Goal: Task Accomplishment & Management: Manage account settings

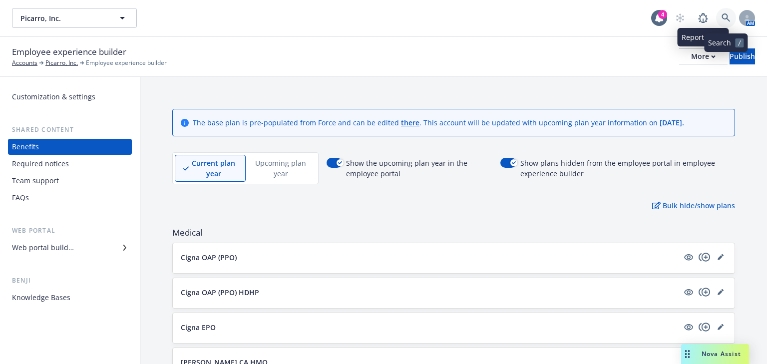
click at [718, 16] on link at bounding box center [726, 18] width 20 height 20
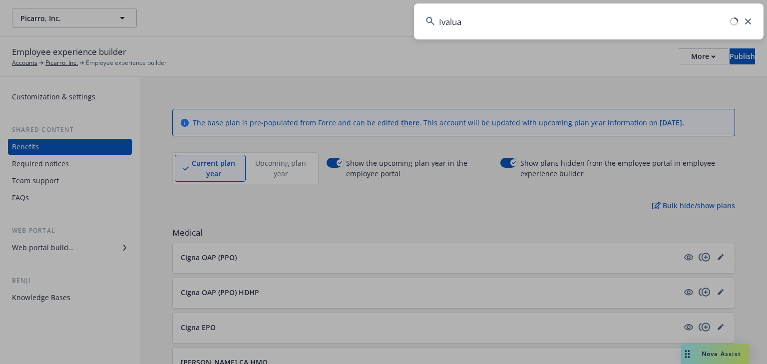
type input "Ivalua"
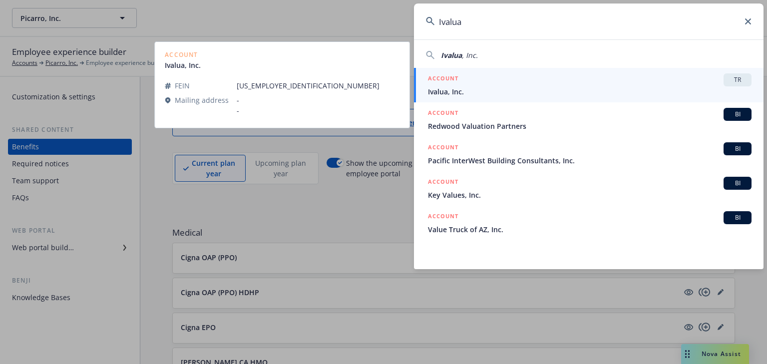
click at [457, 81] on h5 "ACCOUNT" at bounding box center [443, 79] width 30 height 12
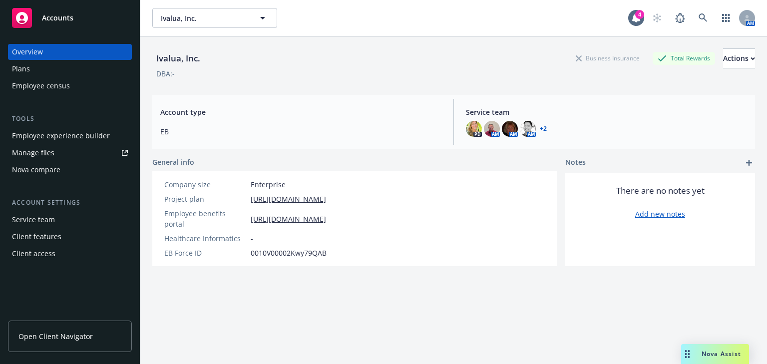
click at [22, 73] on div "Plans" at bounding box center [21, 69] width 18 height 16
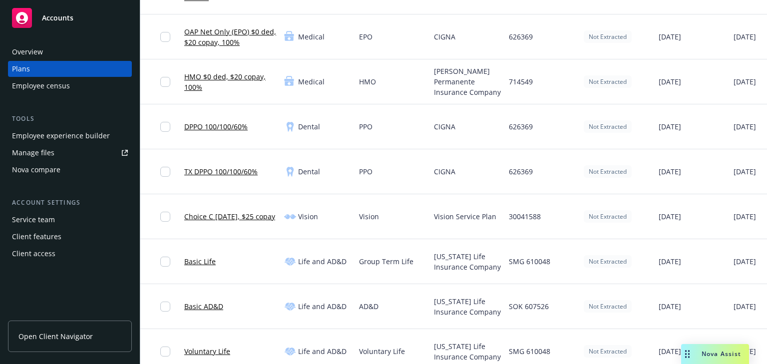
scroll to position [160, 0]
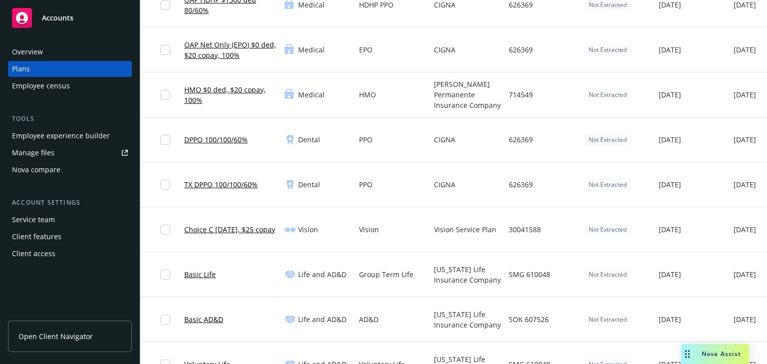
click at [230, 96] on link "HMO $0 ded, $20 copay, 100%" at bounding box center [230, 94] width 92 height 21
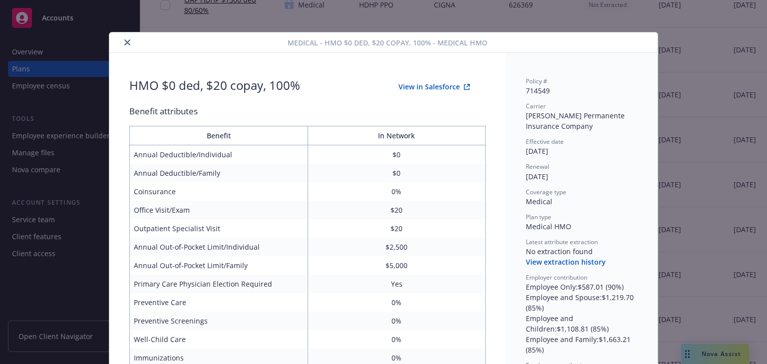
scroll to position [30, 0]
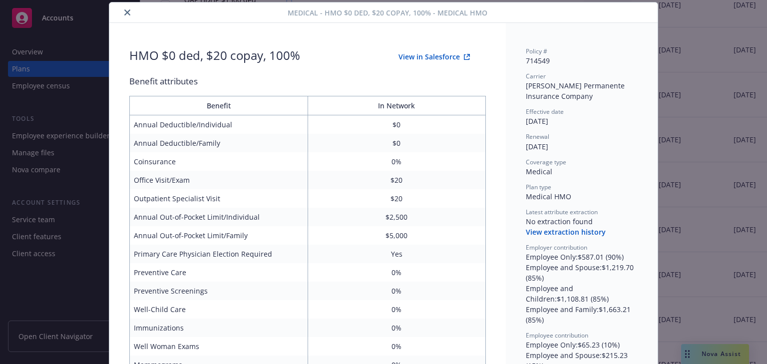
click at [121, 10] on button "close" at bounding box center [127, 12] width 12 height 12
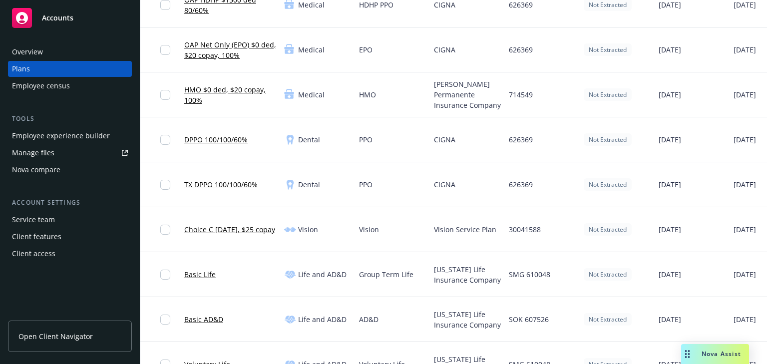
click at [252, 110] on div "HMO $0 ded, $20 copay, 100%" at bounding box center [230, 94] width 92 height 32
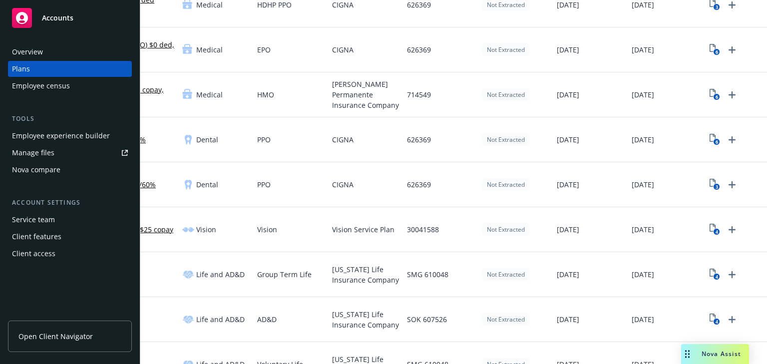
scroll to position [0, 118]
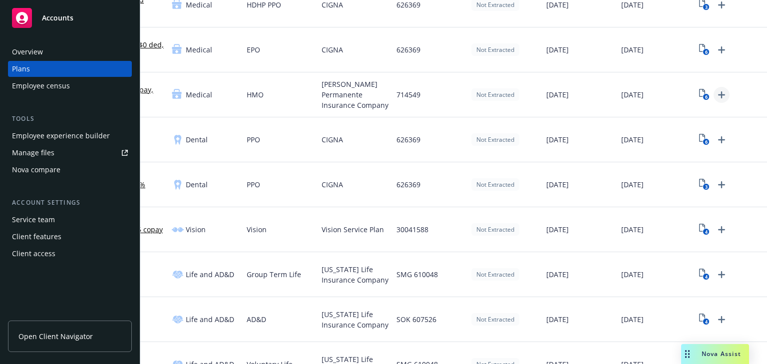
click at [718, 94] on icon "Upload Plan Documents" at bounding box center [721, 94] width 7 height 7
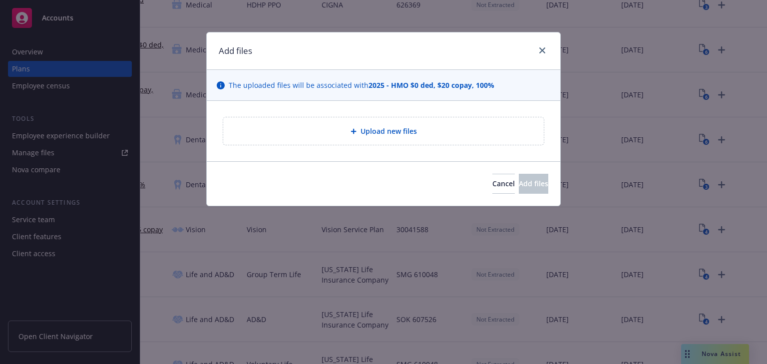
click at [396, 132] on span "Upload new files" at bounding box center [389, 131] width 56 height 10
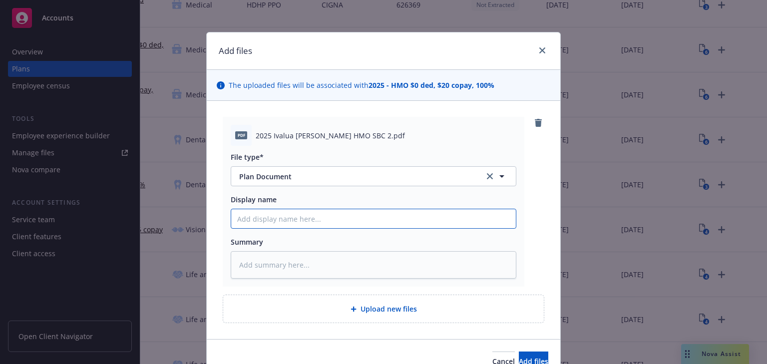
click at [302, 220] on input "Display name" at bounding box center [373, 218] width 285 height 19
type textarea "x"
type input "2"
type textarea "x"
type input "20"
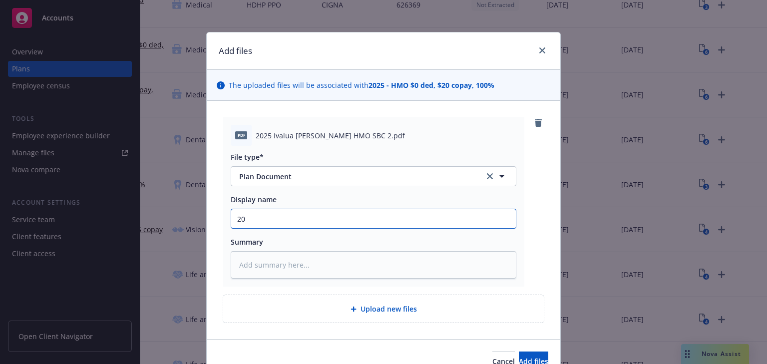
type textarea "x"
type input "202"
type textarea "x"
type input "2025"
type textarea "x"
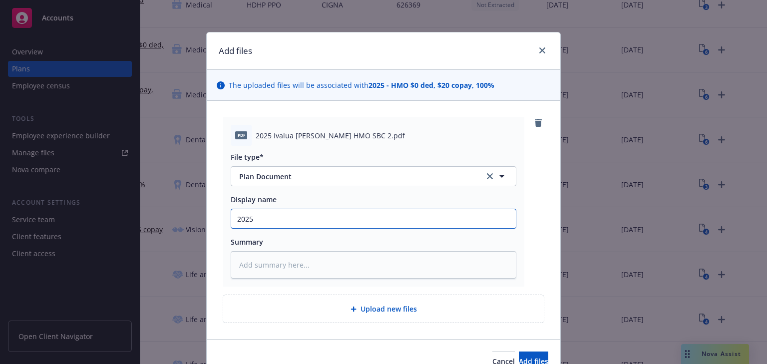
type input "2025"
type textarea "x"
type input "2025 I"
type textarea "x"
type input "2025 Iv"
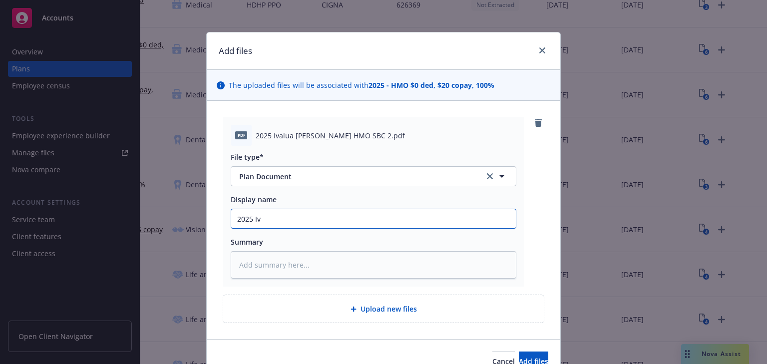
type textarea "x"
type input "2025 Ival"
type textarea "x"
type input "2025 Ivalu"
type textarea "x"
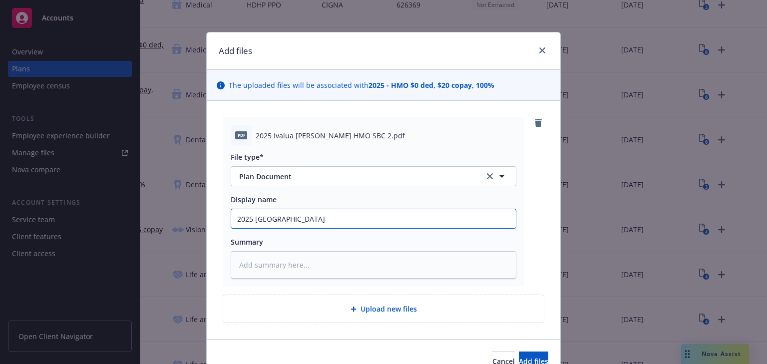
type input "2025 Ivalua"
type textarea "x"
type input "2025 Ivalua"
type textarea "x"
type input "2025 Ivalua K"
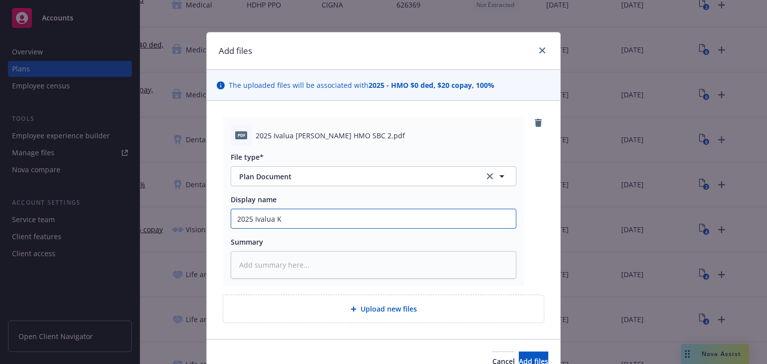
type textarea "x"
type input "2025 Ivalua Ka"
type textarea "x"
type input "2025 Ivalua Kai"
type textarea "x"
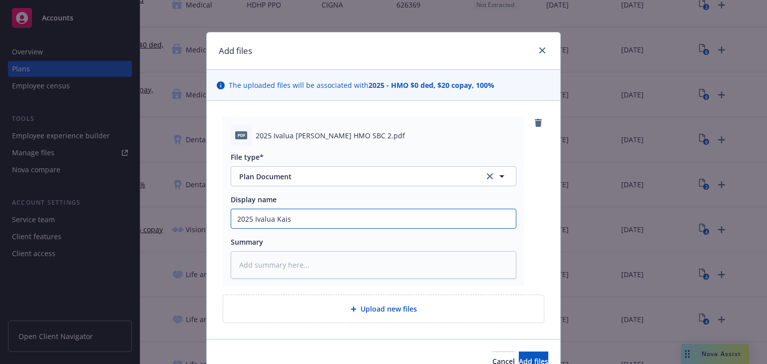
type input "2025 Ivalua Kaise"
type textarea "x"
type input "2025 Ivalua Kaiser"
type textarea "x"
type input "2025 Ivalua Kaiser"
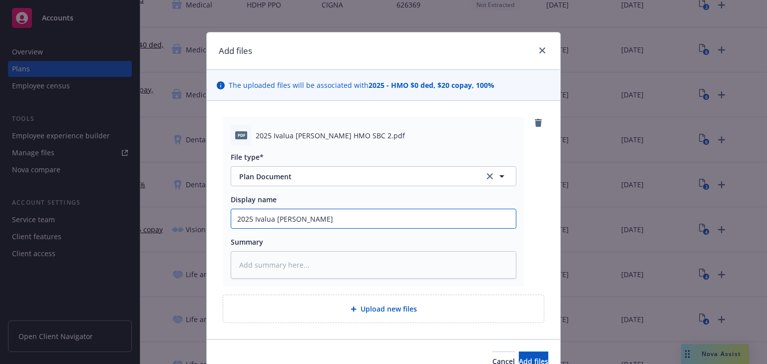
type textarea "x"
type input "2025 Ivalua Kaiser H"
type textarea "x"
type input "2025 Ivalua Kaiser HM"
type textarea "x"
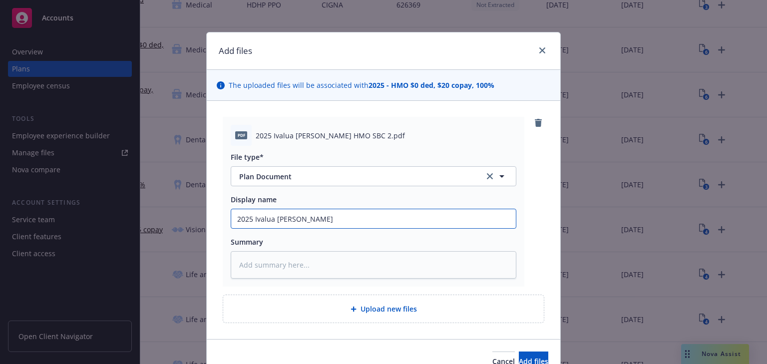
type input "2025 Ivalua Kaiser HMO"
type textarea "x"
type input "2025 Ivalua Kaiser HMO"
type textarea "x"
type input "2025 Ivalua Kaiser HMO S"
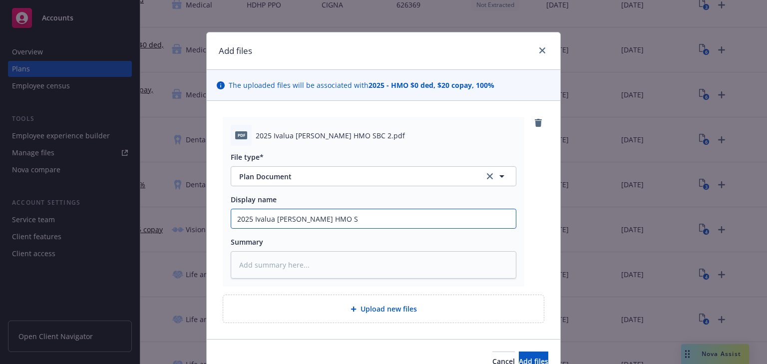
type textarea "x"
type input "2025 Ivalua Kaiser HMO SB"
type textarea "x"
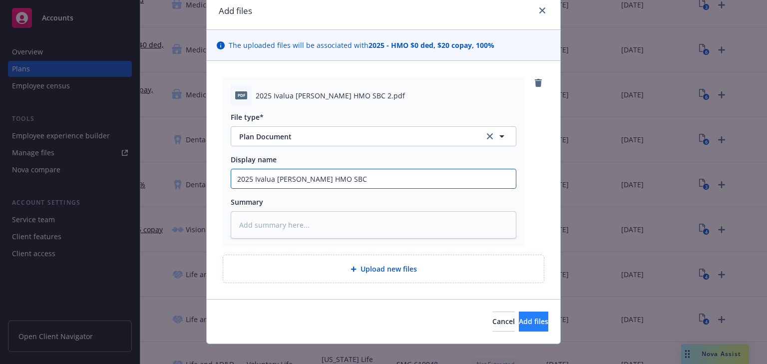
type input "2025 Ivalua Kaiser HMO SBC"
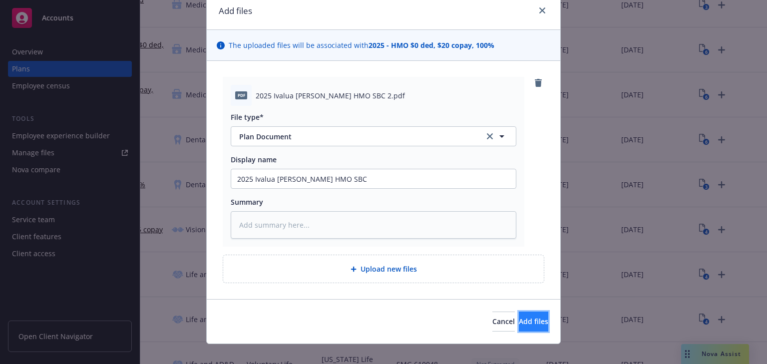
click at [533, 324] on button "Add files" at bounding box center [533, 322] width 29 height 20
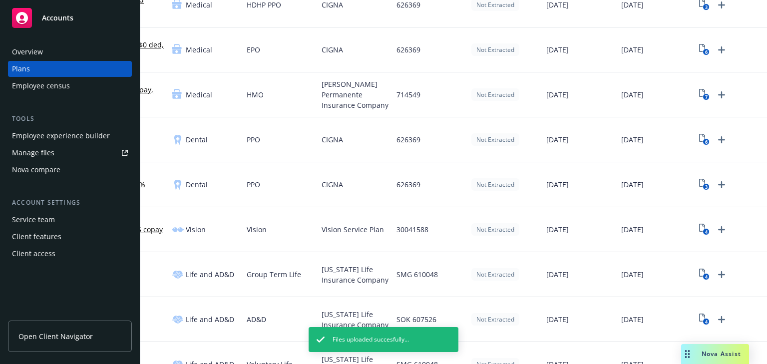
click at [692, 140] on div "6" at bounding box center [729, 139] width 75 height 45
click at [699, 139] on icon "View Plan Documents" at bounding box center [702, 138] width 6 height 8
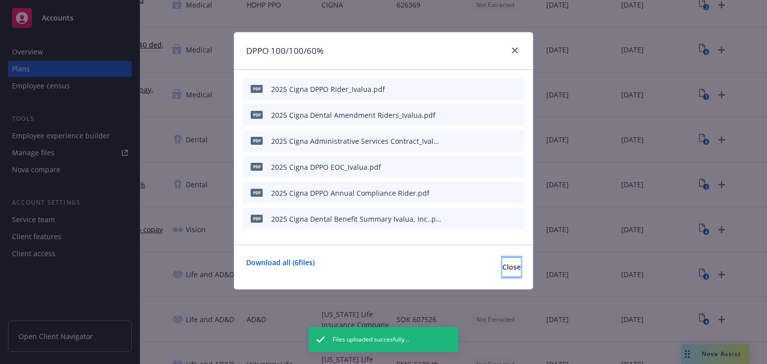
click at [502, 266] on span "Close" at bounding box center [511, 266] width 18 height 9
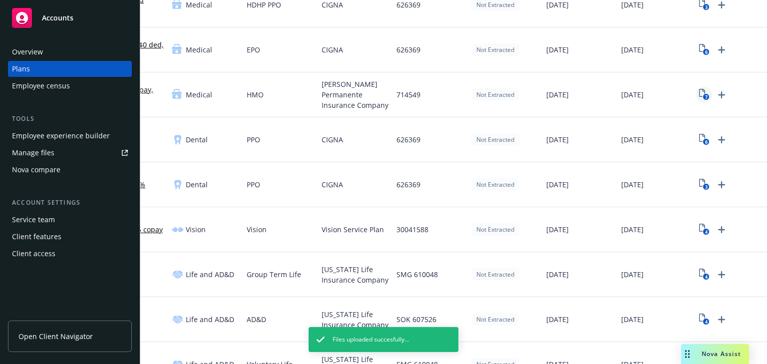
click at [705, 95] on text "7" at bounding box center [706, 97] width 2 height 6
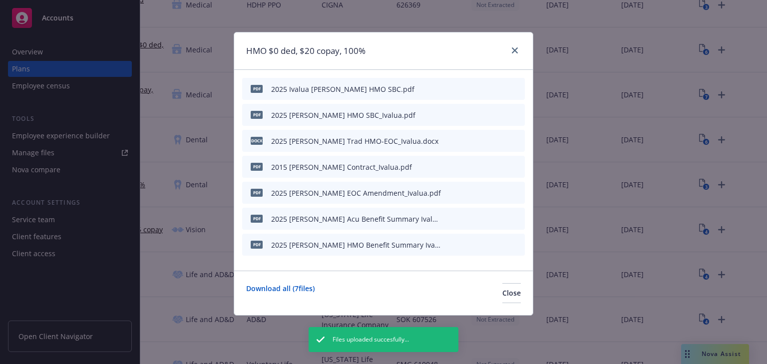
click at [517, 89] on icon "archive file" at bounding box center [515, 88] width 7 height 8
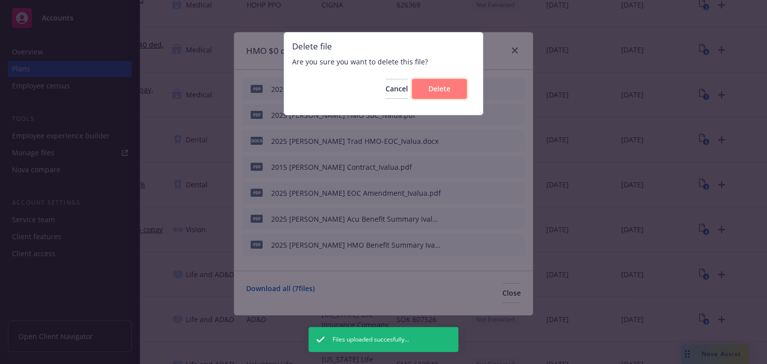
click at [432, 92] on span "Delete" at bounding box center [439, 88] width 22 height 9
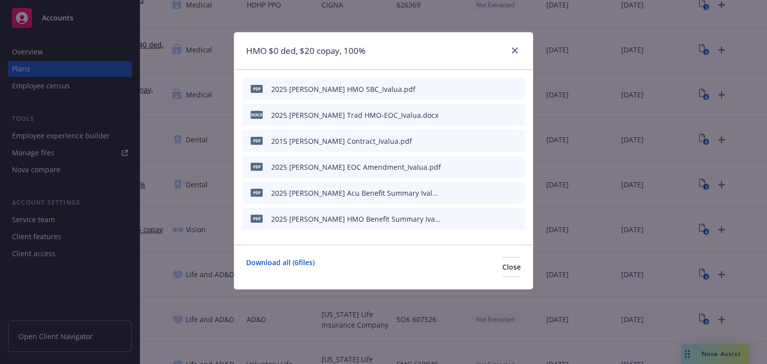
click at [514, 87] on icon "archive file" at bounding box center [515, 88] width 7 height 8
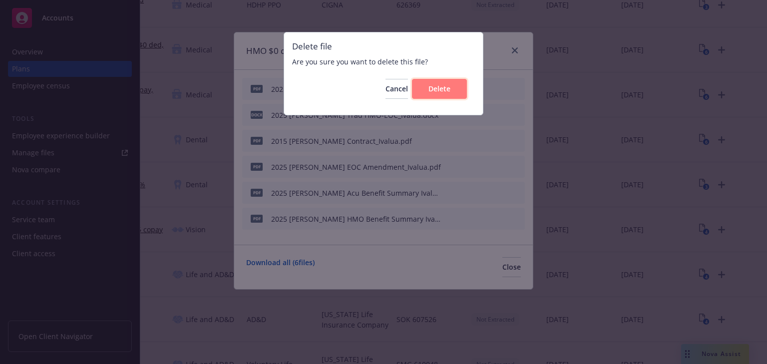
click at [455, 91] on button "Delete" at bounding box center [439, 89] width 55 height 20
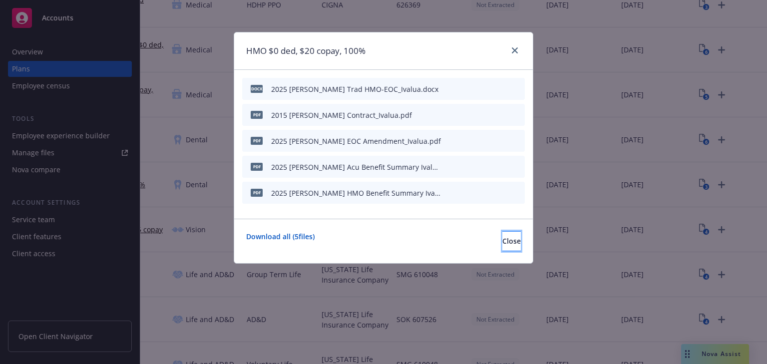
click at [502, 238] on span "Close" at bounding box center [511, 240] width 18 height 9
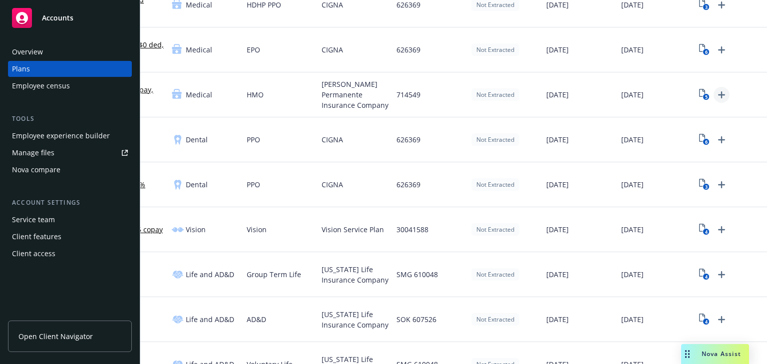
click at [718, 94] on icon "Upload Plan Documents" at bounding box center [721, 94] width 7 height 7
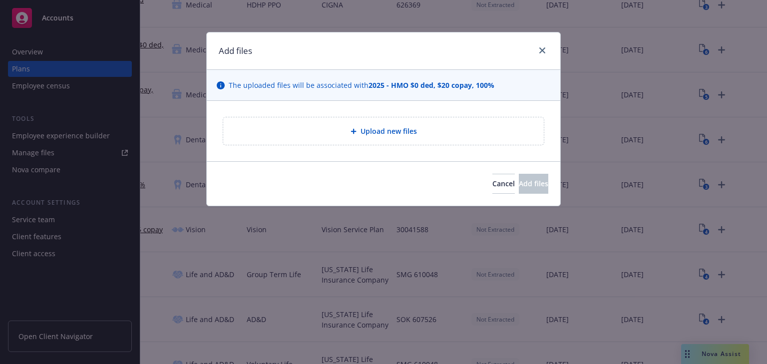
click at [400, 134] on span "Upload new files" at bounding box center [389, 131] width 56 height 10
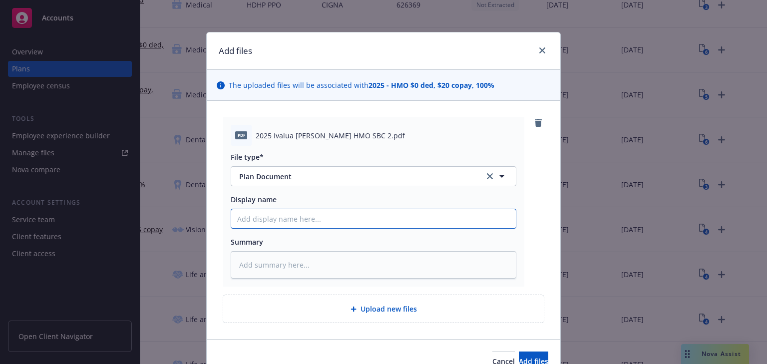
click at [282, 218] on input "Display name" at bounding box center [373, 218] width 285 height 19
type textarea "x"
type input "2"
type textarea "x"
type input "20"
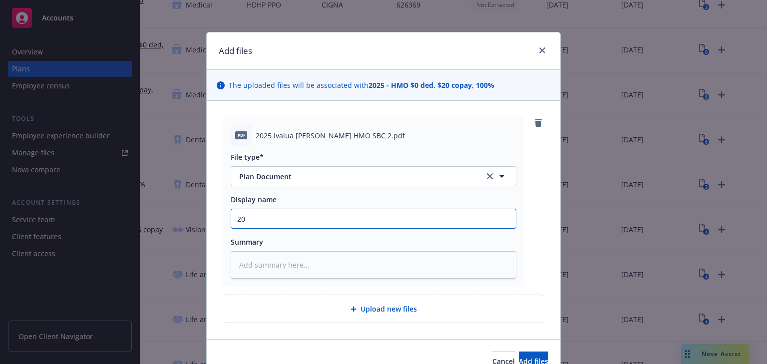
type textarea "x"
type input "202"
type textarea "x"
type input "2025"
type textarea "x"
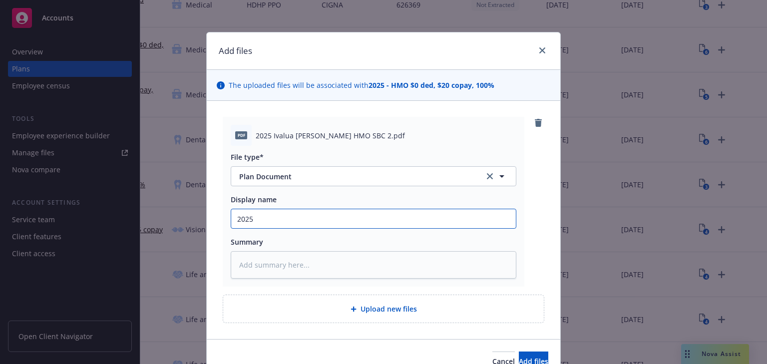
type input "2025"
type textarea "x"
type input "2025 I"
type textarea "x"
type input "2025"
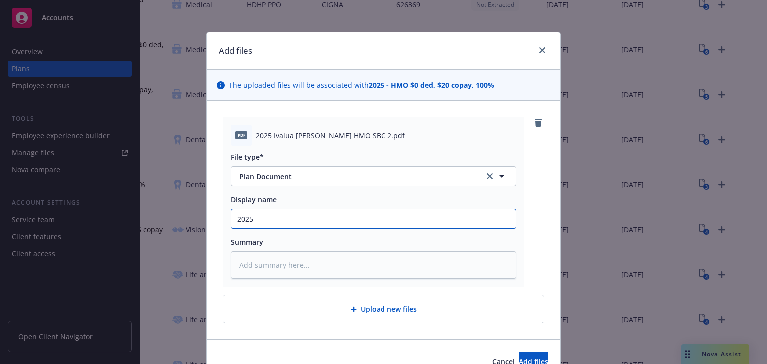
type textarea "x"
type input "2025 K"
type textarea "x"
type input "2025 Ka"
type textarea "x"
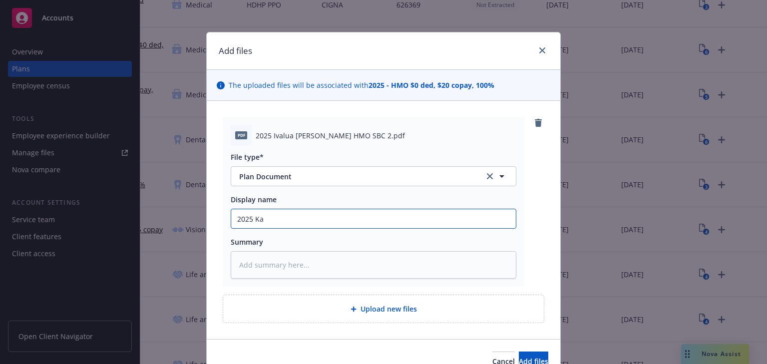
type input "2025 Kai"
type textarea "x"
type input "2025 Kaie"
type textarea "x"
type input "2025 Kaies"
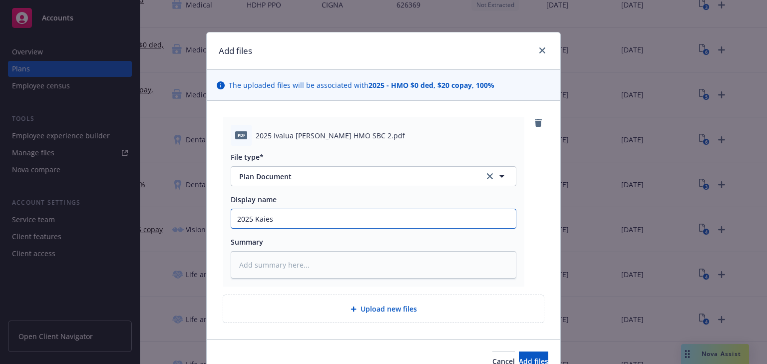
type textarea "x"
type input "2025 Kaie"
type textarea "x"
type input "2025 Kai"
type textarea "x"
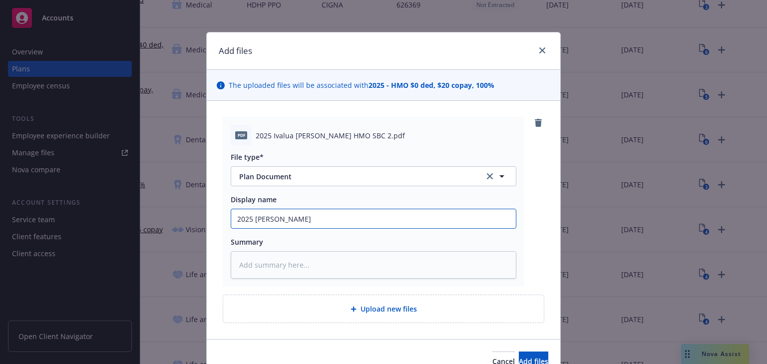
type input "2025 Ka"
type textarea "x"
type input "2025 Kai"
type textarea "x"
type input "2025 Kais"
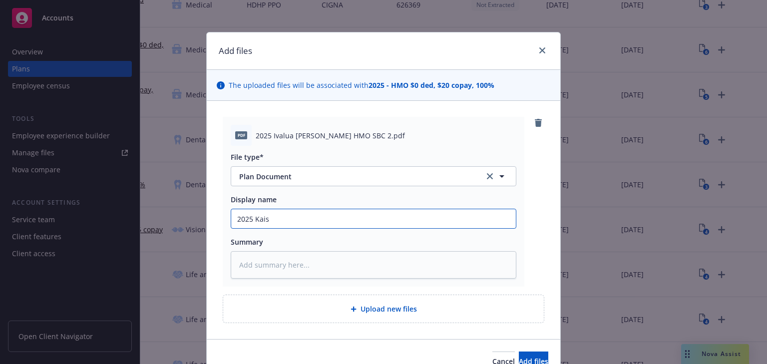
type textarea "x"
type input "2025 Kaise"
type textarea "x"
type input "2025 Kaiser"
type textarea "x"
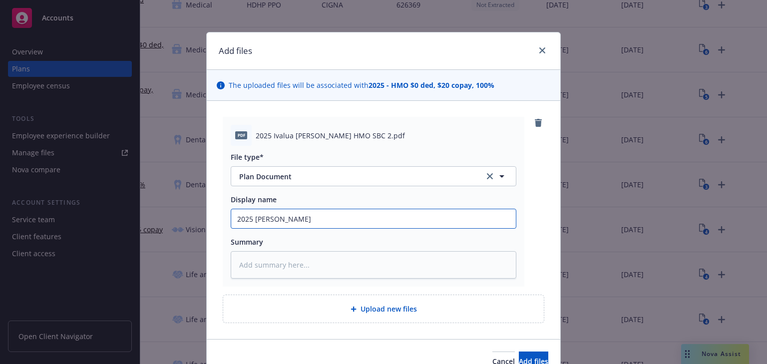
type input "2025 Kaiser"
type textarea "x"
type input "2025 Kaiser H"
type textarea "x"
type input "2025 Kaiser HMO"
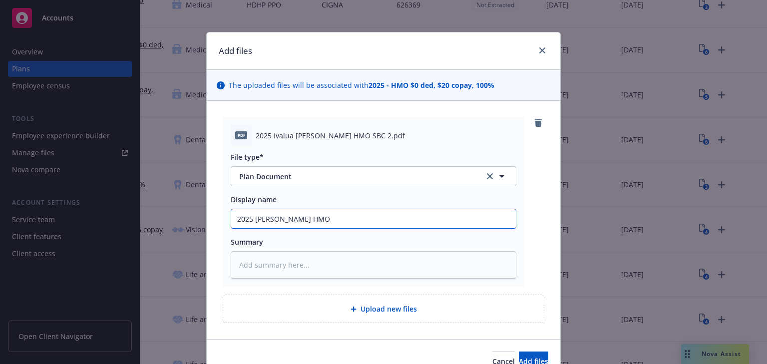
type textarea "x"
type input "2025 Kaiser HMO"
type textarea "x"
type input "2025 Kaiser HMO S"
type textarea "x"
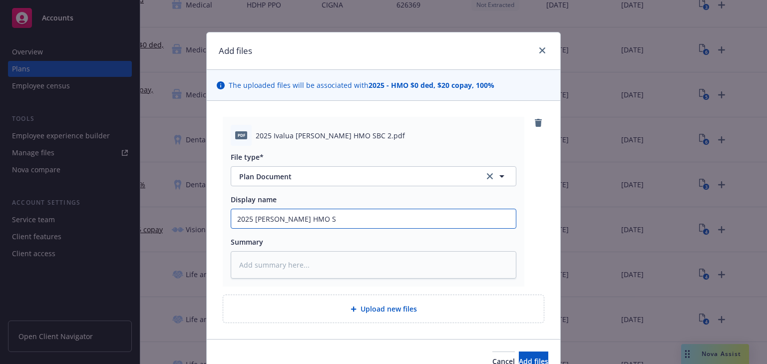
type input "2025 Kaiser HMO SB"
type textarea "x"
type input "2025 Kaiser HMO SBC"
type textarea "x"
type input "2025 Kaiser HMO SBC"
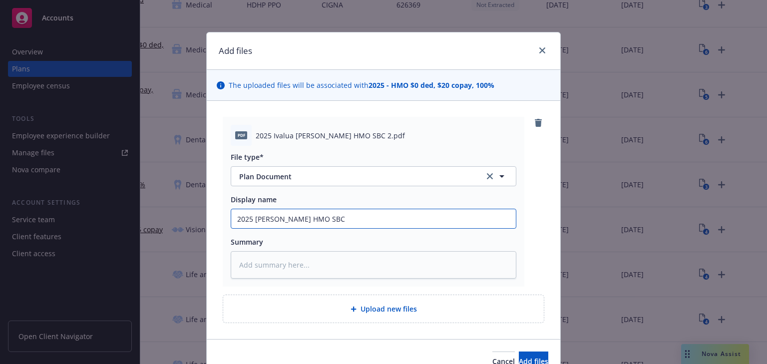
type textarea "x"
type input "2025 Kaiser HMO SBC I"
type textarea "x"
type input "2025 Kaiser HMO SBC"
type textarea "x"
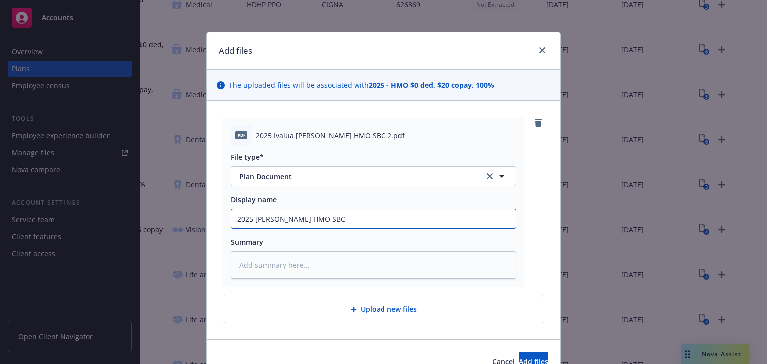
type input "2025 Kaiser HMO SBC"
type textarea "x"
type input "2025 Kaiser HMO SBC_"
type textarea "x"
type input "2025 Kaiser HMO SBC_I"
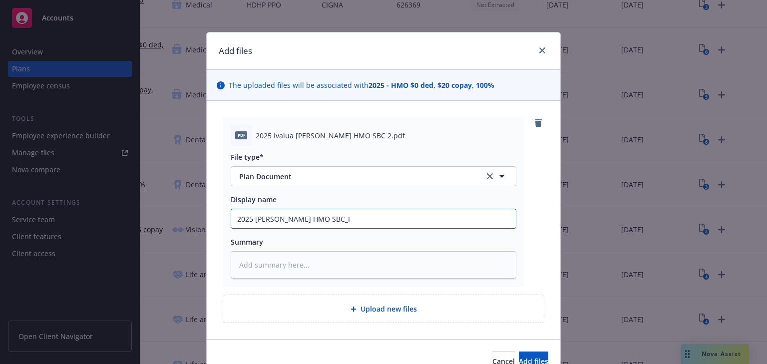
type textarea "x"
type input "2025 Kaiser HMO SBC_Iv"
type textarea "x"
type input "2025 Kaiser HMO SBC_Ival"
type textarea "x"
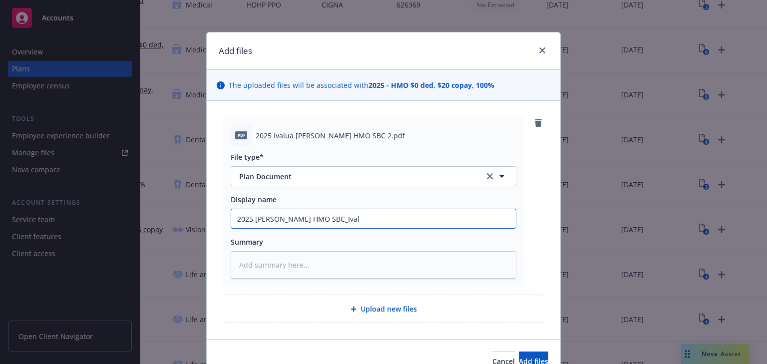
type input "2025 Kaiser HMO SBC_Ivalu"
type textarea "x"
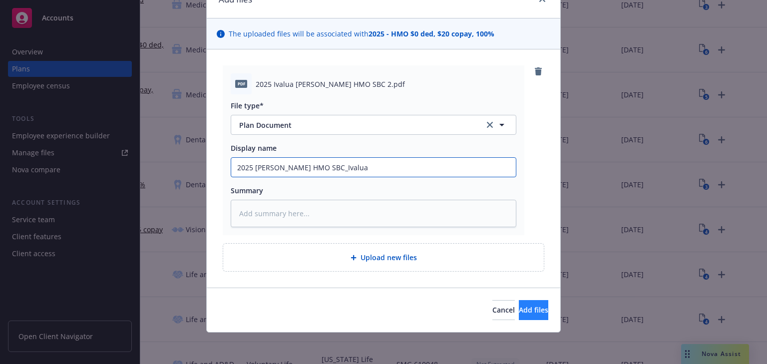
type input "2025 Kaiser HMO SBC_Ivalua"
click at [519, 307] on button "Add files" at bounding box center [533, 310] width 29 height 20
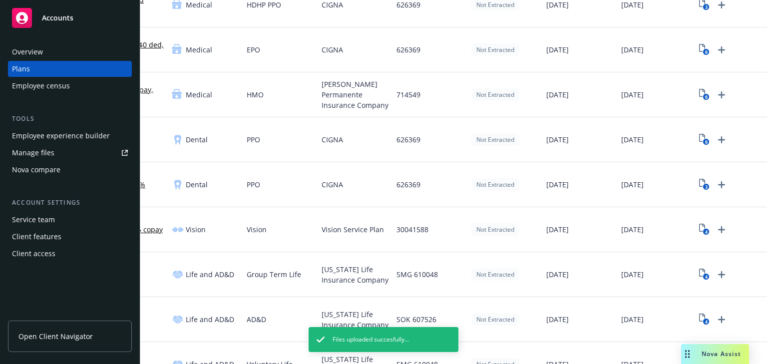
click at [40, 139] on div "Employee experience builder" at bounding box center [61, 136] width 98 height 16
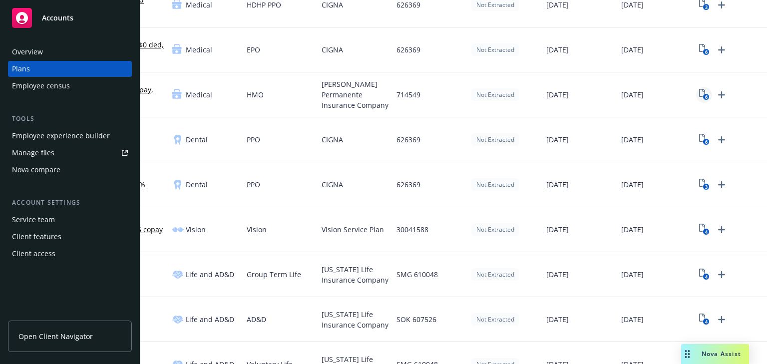
click at [705, 95] on text "6" at bounding box center [706, 97] width 2 height 6
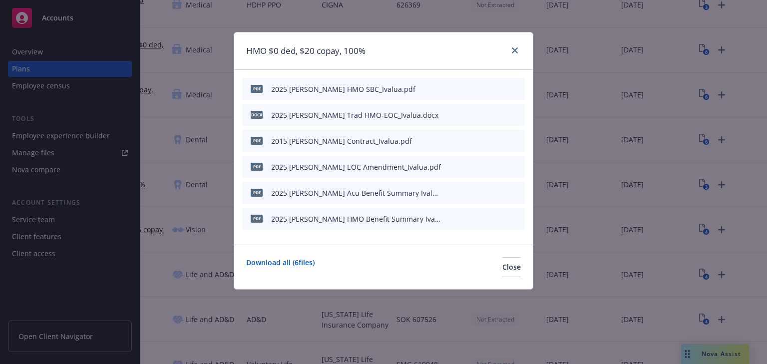
click at [517, 89] on icon "archive file" at bounding box center [515, 88] width 7 height 8
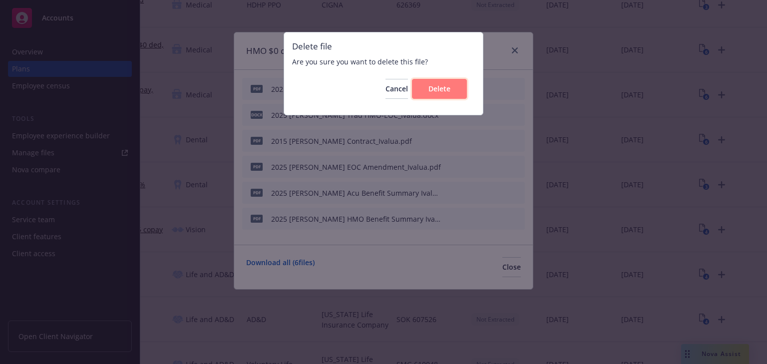
click at [443, 92] on span "Delete" at bounding box center [439, 88] width 22 height 9
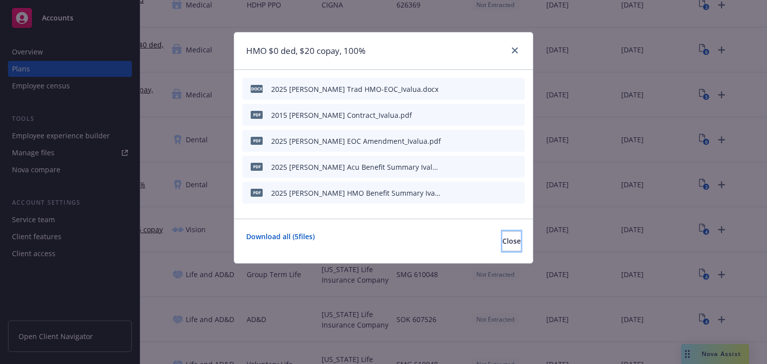
drag, startPoint x: 474, startPoint y: 246, endPoint x: 470, endPoint y: 236, distance: 10.8
click at [502, 246] on button "Close" at bounding box center [511, 241] width 18 height 20
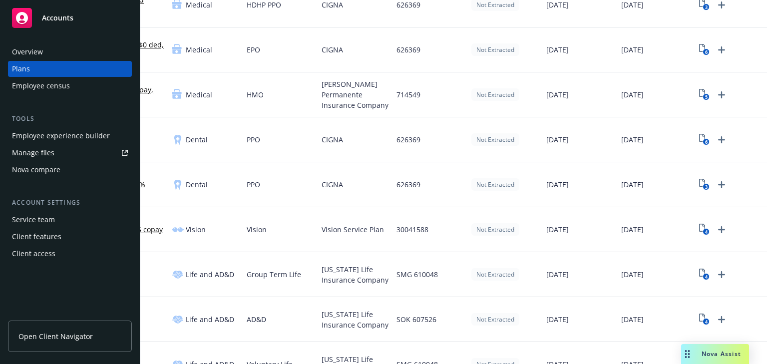
click at [38, 134] on div "Employee experience builder" at bounding box center [61, 136] width 98 height 16
click at [718, 92] on icon "Upload Plan Documents" at bounding box center [721, 94] width 7 height 7
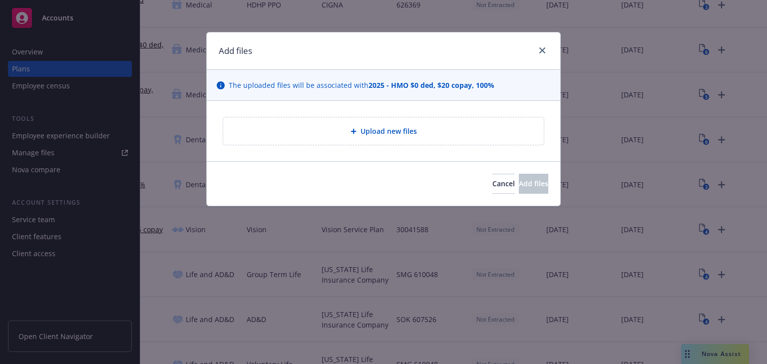
click at [368, 136] on div "Upload new files" at bounding box center [383, 130] width 305 height 11
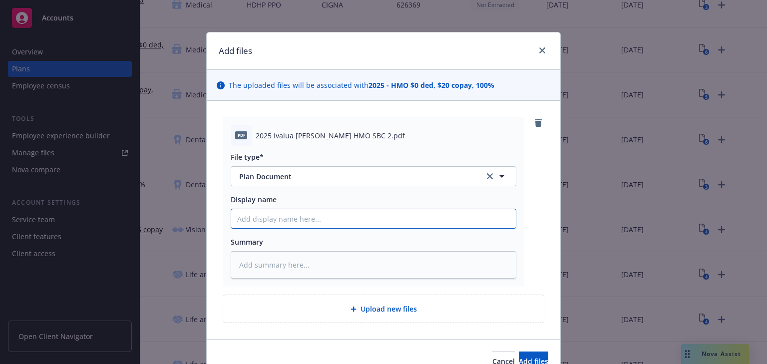
drag, startPoint x: 244, startPoint y: 223, endPoint x: 293, endPoint y: 222, distance: 49.4
click at [244, 223] on input "Display name" at bounding box center [373, 218] width 285 height 19
type textarea "x"
type input "20"
type textarea "x"
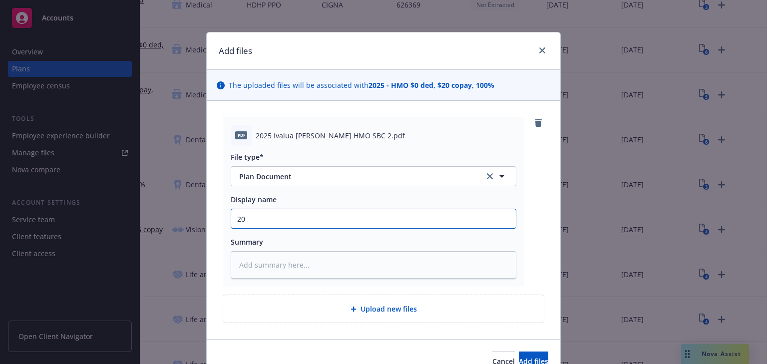
type input "202"
type textarea "x"
type input "2025"
type textarea "x"
type input "2025"
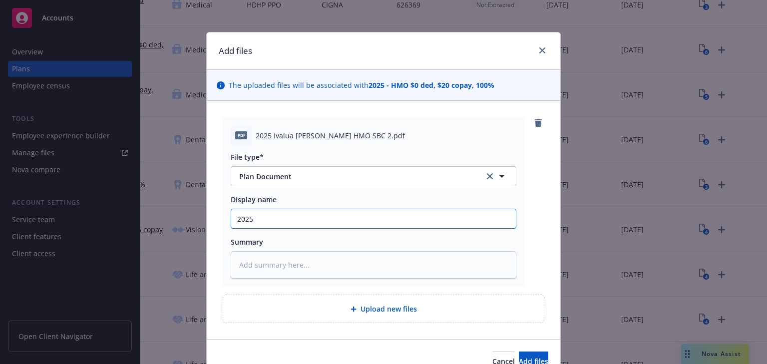
type textarea "x"
type input "2025 I"
type textarea "x"
type input "2025 Iv"
type textarea "x"
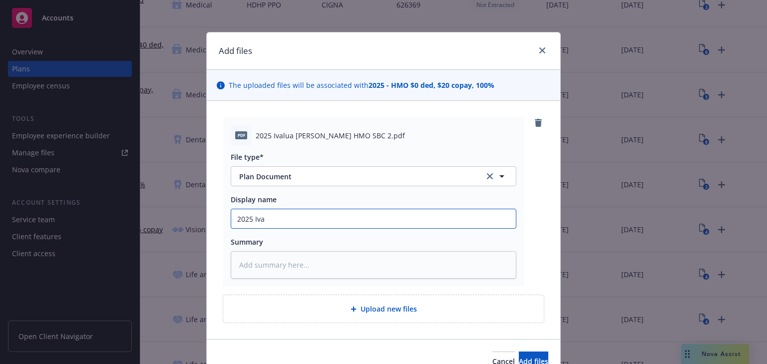
type input "2025 Ival"
type textarea "x"
type input "2025 Ivalu"
type textarea "x"
type input "2025 Ivalua"
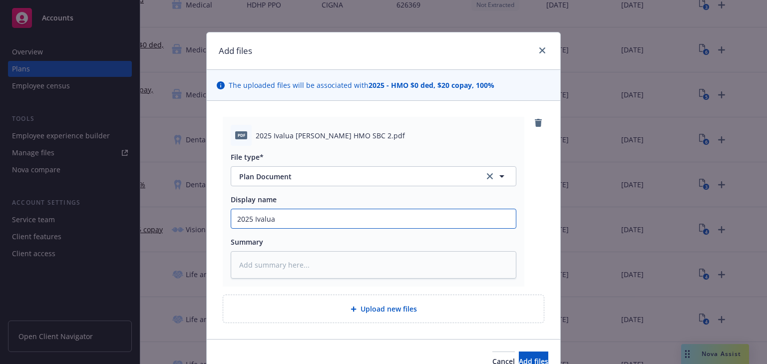
type textarea "x"
type input "2025 Ivalua"
type textarea "x"
type input "2025 Ivalua K"
type textarea "x"
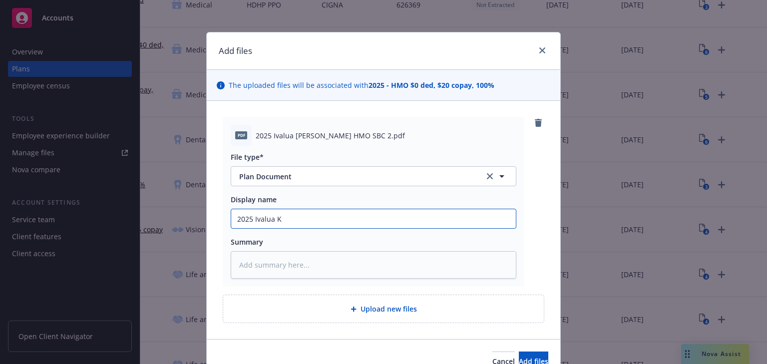
type input "2025 Ivalua Ka"
type textarea "x"
type input "2025 Ivalua Kai"
type textarea "x"
type input "2025 Ivalua Kais"
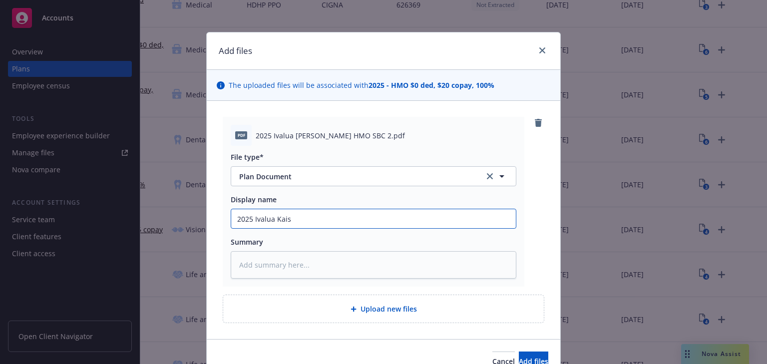
type textarea "x"
type input "2025 Ivalua Kaise"
type textarea "x"
type input "2025 Ivalua Kaiser"
type textarea "x"
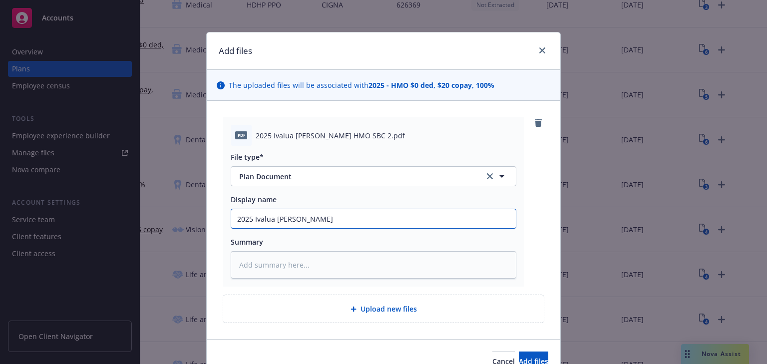
type input "2025 Ivalua Kaiser"
type textarea "x"
type input "2025 Ivalua Kaiser H"
type textarea "x"
type input "2025 Ivalua Kaiser HM"
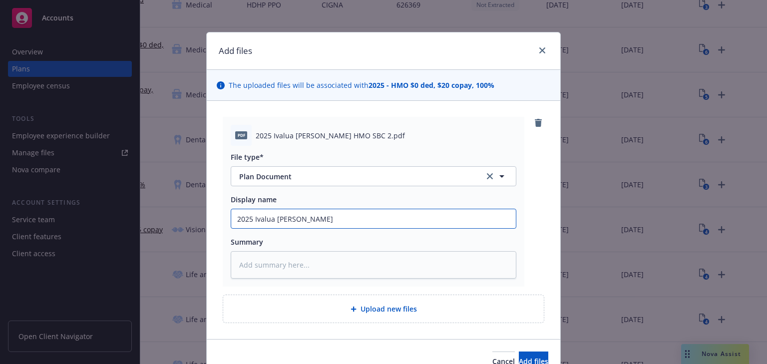
type textarea "x"
type input "2025 Ivalua Kaiser HMO"
type textarea "x"
type input "2025 Ivalua Kaiser HMO"
type textarea "x"
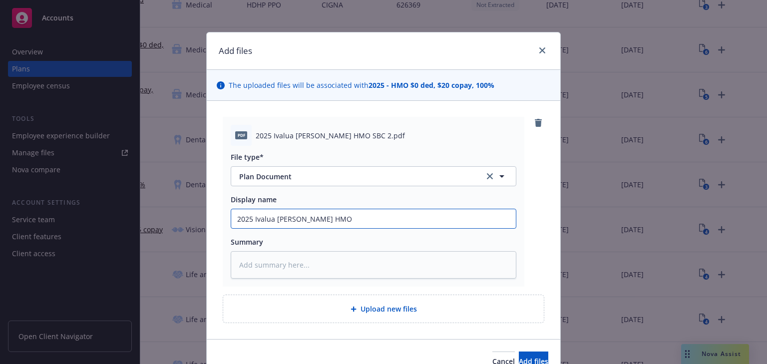
type input "2025 Ivalua Kaiser HMO S"
type textarea "x"
type input "2025 Ivalua Kaiser HMO SB"
type textarea "x"
type input "2025 Ivalua Kaiser HMO SB"
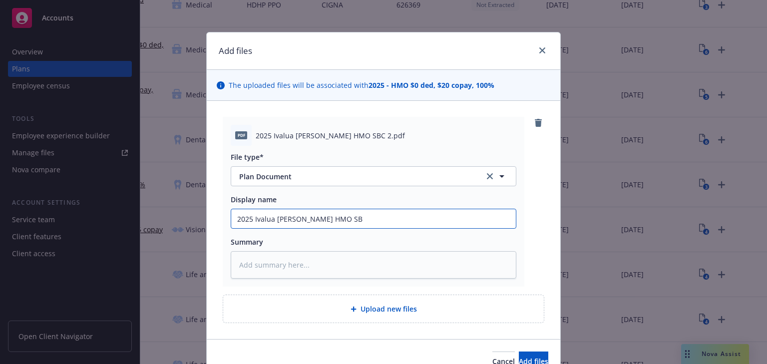
type textarea "x"
type input "2025 Ivalua Kaiser HMO SB"
type textarea "x"
type input "2025 Ivalua Kaiser HMO SB"
type textarea "x"
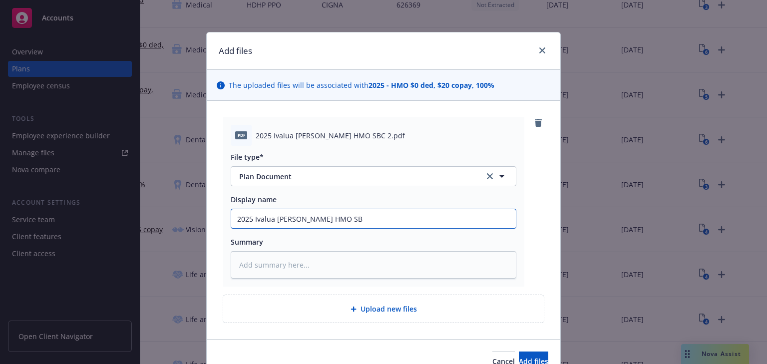
type input "2025 Ivalua Kaiser HMO SB"
type textarea "x"
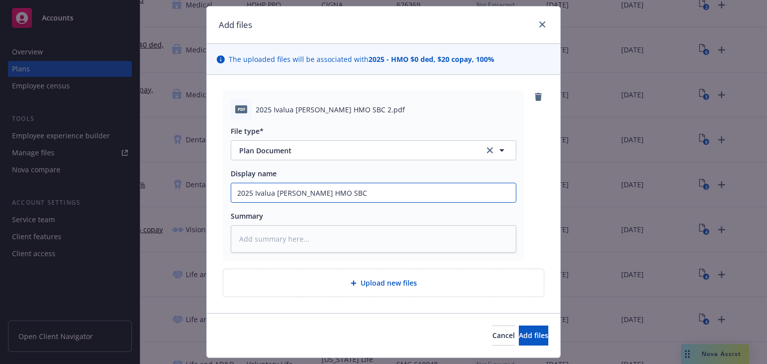
scroll to position [51, 0]
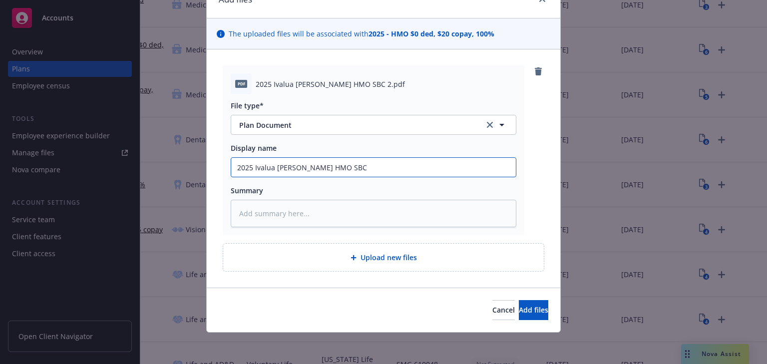
type input "2025 Ivalua Kaiser HMO SBC"
click at [503, 299] on div "Cancel Add files" at bounding box center [384, 310] width 354 height 44
click at [519, 306] on span "Add files" at bounding box center [533, 309] width 29 height 9
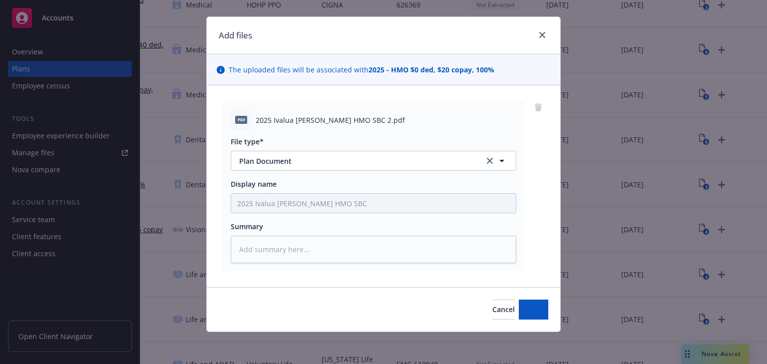
scroll to position [15, 0]
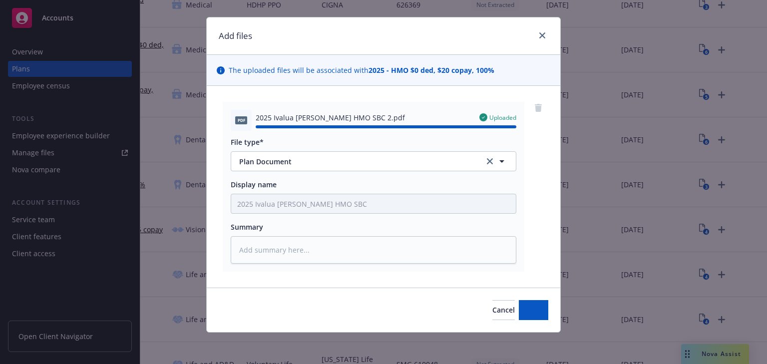
type textarea "x"
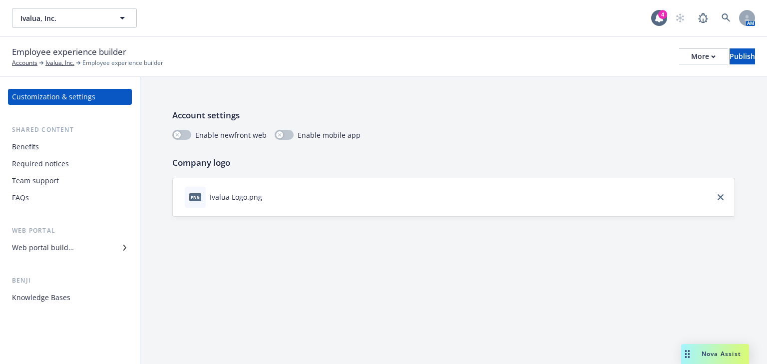
click at [24, 153] on div "Benefits" at bounding box center [25, 147] width 27 height 16
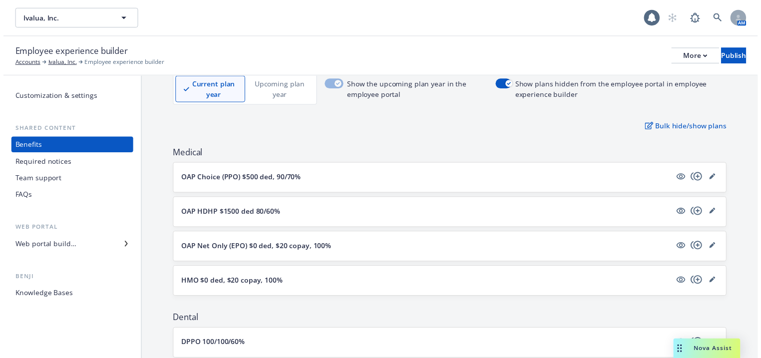
scroll to position [120, 0]
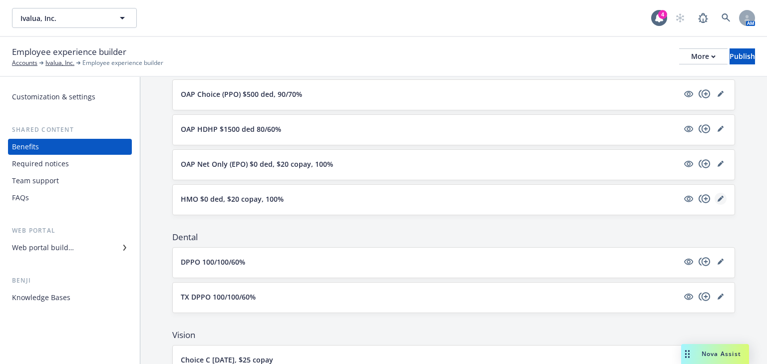
click at [718, 198] on icon "editPencil" at bounding box center [720, 199] width 5 height 5
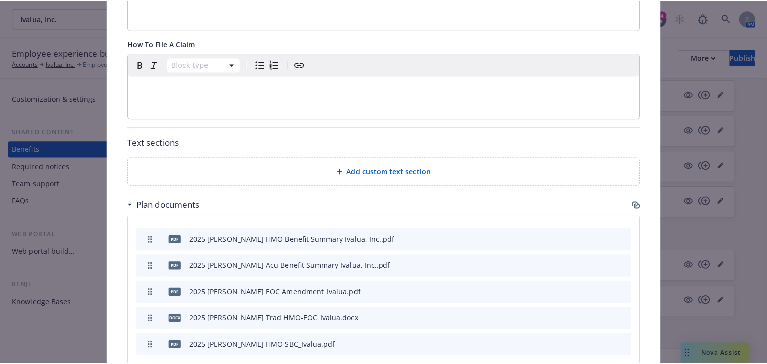
scroll to position [509, 0]
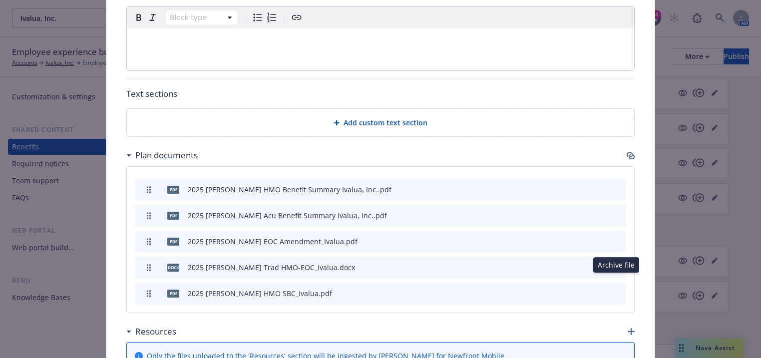
click at [614, 289] on icon "archive file" at bounding box center [617, 293] width 7 height 8
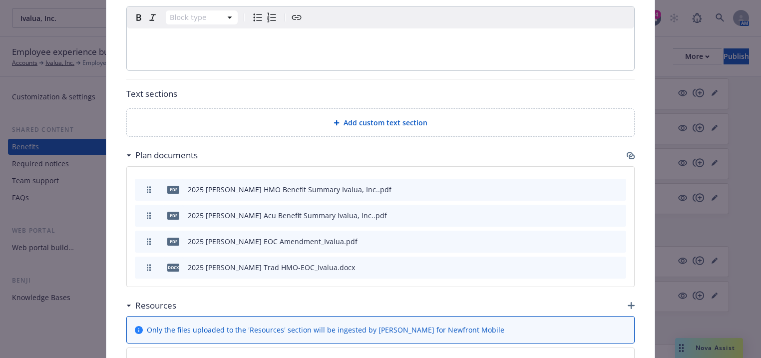
click at [630, 154] on icon "button" at bounding box center [632, 156] width 6 height 5
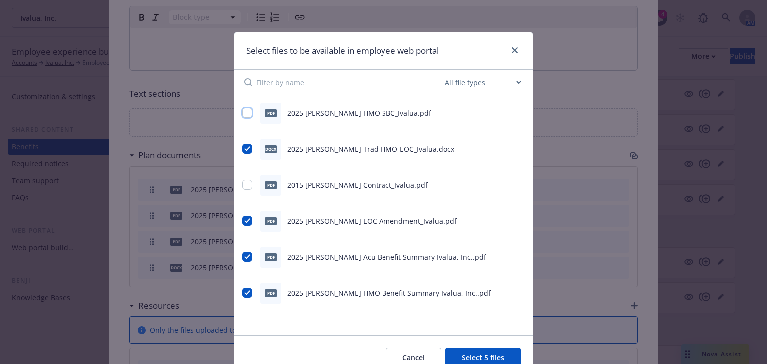
click at [246, 115] on input "checkbox" at bounding box center [247, 113] width 10 height 10
checkbox input "true"
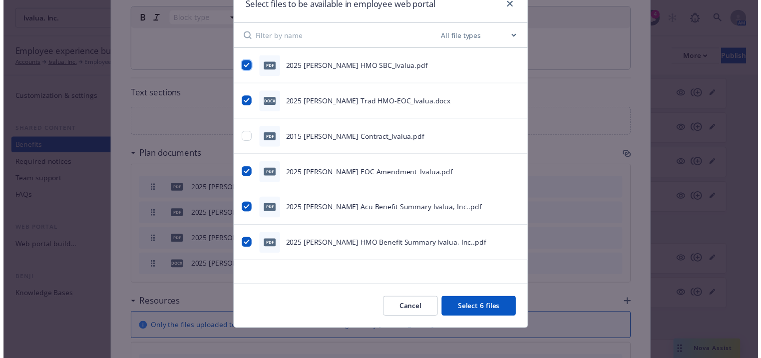
scroll to position [48, 0]
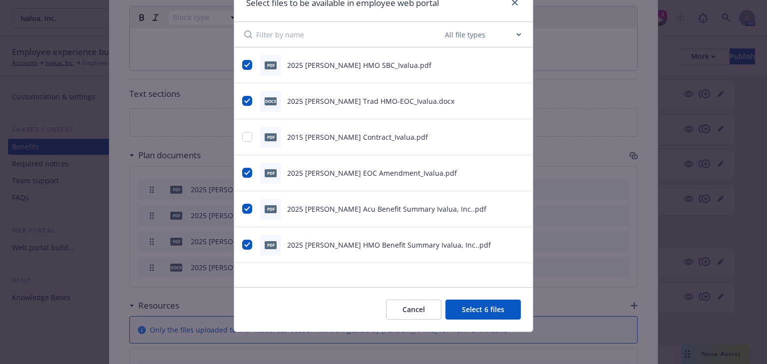
click at [477, 312] on button "Select 6 files" at bounding box center [482, 310] width 75 height 20
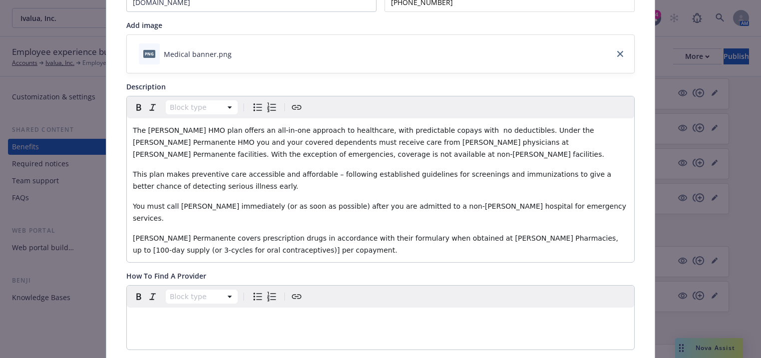
scroll to position [0, 0]
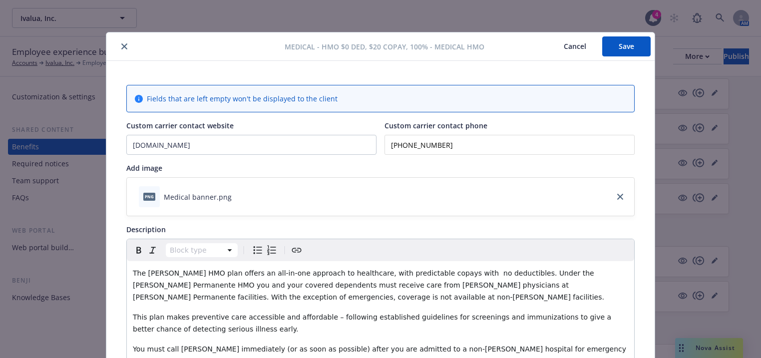
click at [625, 48] on button "Save" at bounding box center [626, 46] width 48 height 20
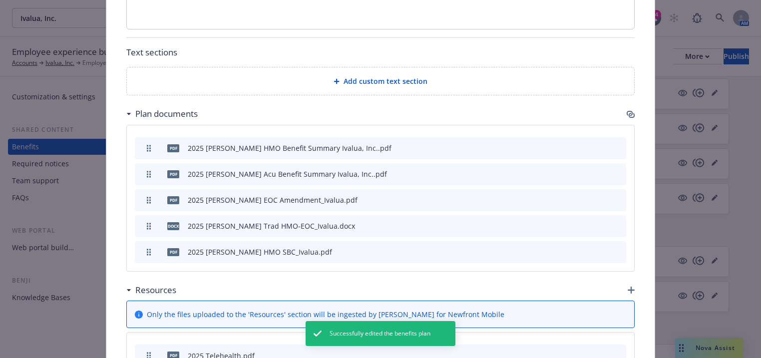
scroll to position [559, 0]
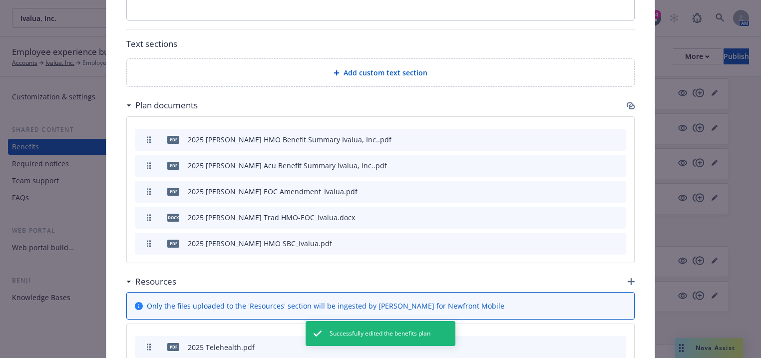
click at [599, 239] on icon "preview file" at bounding box center [600, 242] width 9 height 7
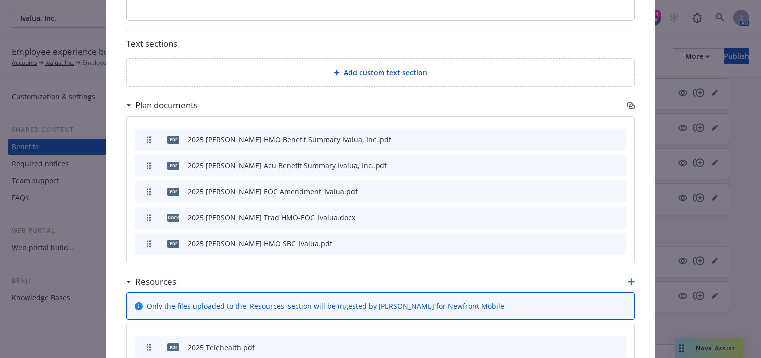
drag, startPoint x: 714, startPoint y: 41, endPoint x: 704, endPoint y: 35, distance: 11.9
click at [714, 41] on div "Medical - HMO $0 ded, $20 copay, 100% - Medical HMO Cancel Save Fields that are…" at bounding box center [380, 179] width 761 height 358
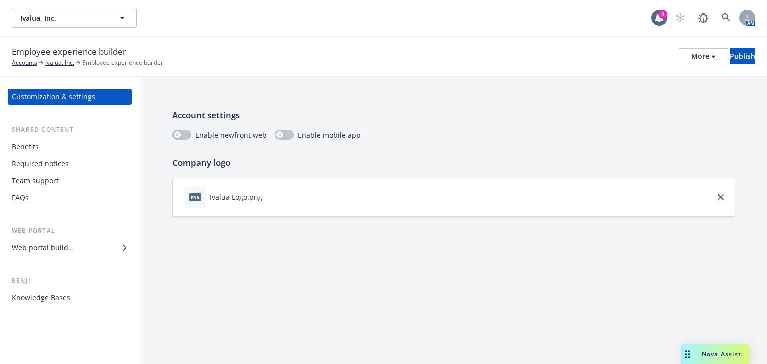
click at [26, 148] on div "Benefits" at bounding box center [25, 147] width 27 height 16
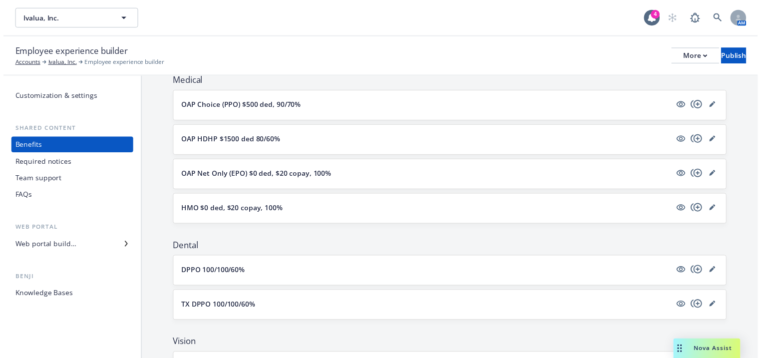
scroll to position [120, 0]
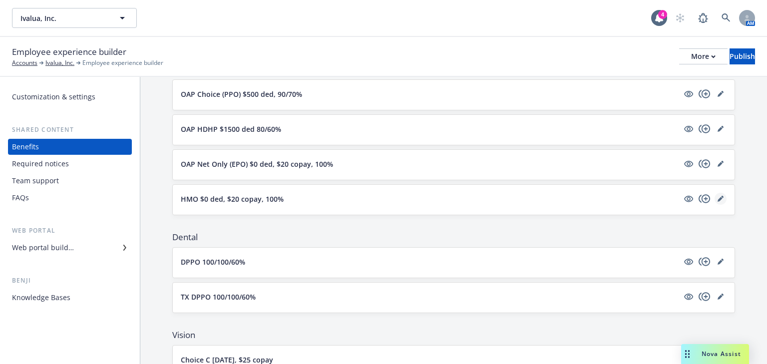
click at [715, 194] on link "editPencil" at bounding box center [721, 199] width 12 height 12
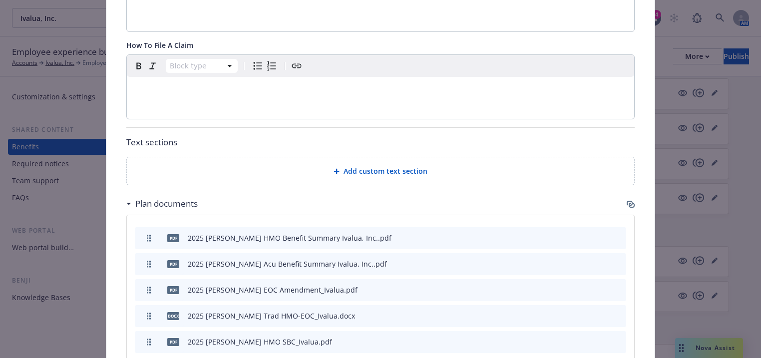
scroll to position [509, 0]
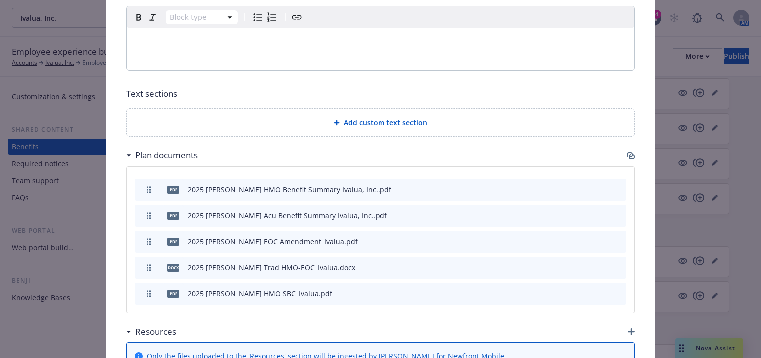
click at [613, 289] on icon "archive file" at bounding box center [617, 293] width 8 height 8
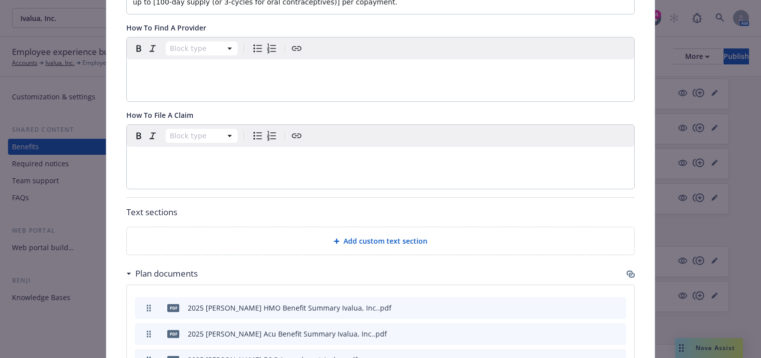
scroll to position [310, 0]
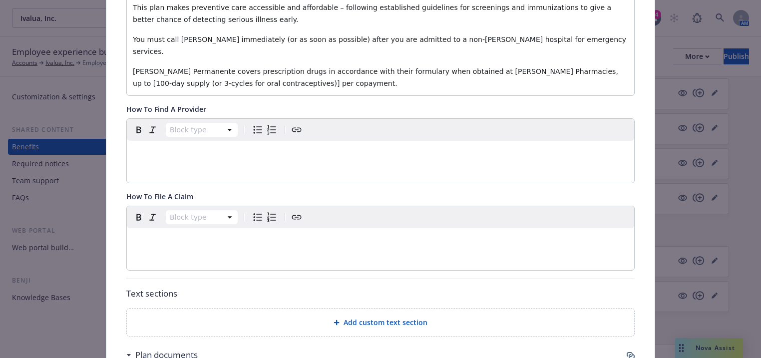
click at [748, 110] on div "Medical - HMO $0 ded, $20 copay, 100% - Medical HMO Cancel Save Fields that are…" at bounding box center [380, 179] width 761 height 358
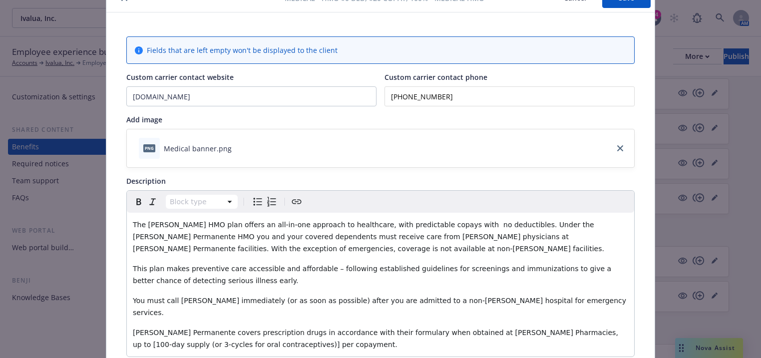
scroll to position [0, 0]
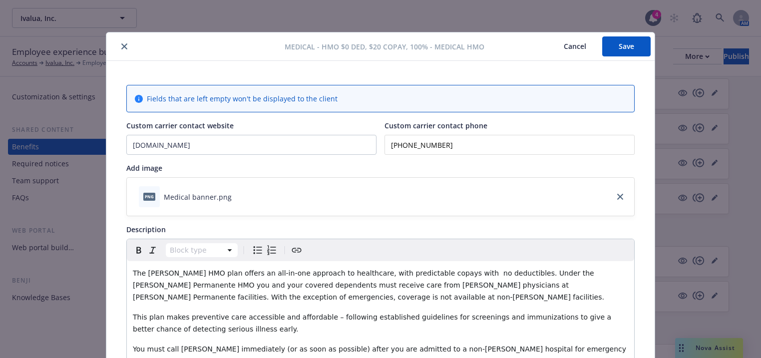
drag, startPoint x: 116, startPoint y: 44, endPoint x: 510, endPoint y: 113, distance: 400.6
drag, startPoint x: 620, startPoint y: 44, endPoint x: 583, endPoint y: 42, distance: 36.5
click at [615, 44] on button "Save" at bounding box center [626, 46] width 48 height 20
click at [120, 51] on button "close" at bounding box center [124, 46] width 12 height 12
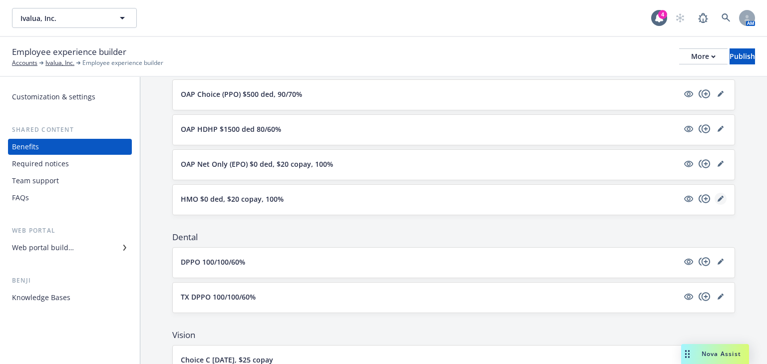
click at [718, 197] on icon "editPencil" at bounding box center [721, 199] width 6 height 6
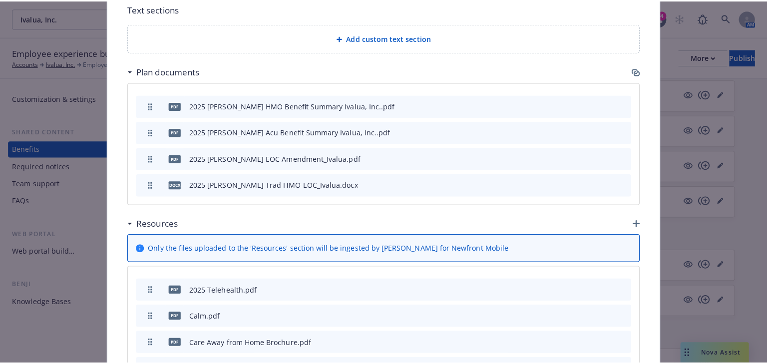
scroll to position [509, 0]
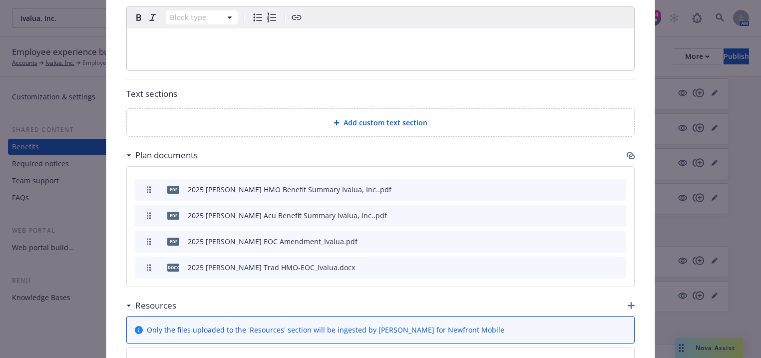
click at [631, 152] on icon "button" at bounding box center [631, 156] width 8 height 8
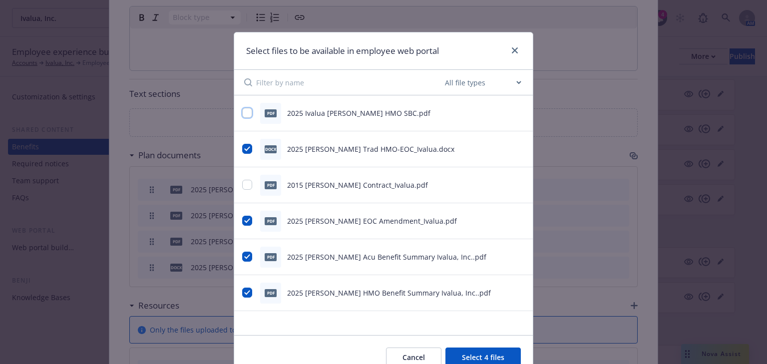
click at [249, 112] on input "checkbox" at bounding box center [247, 113] width 10 height 10
checkbox input "true"
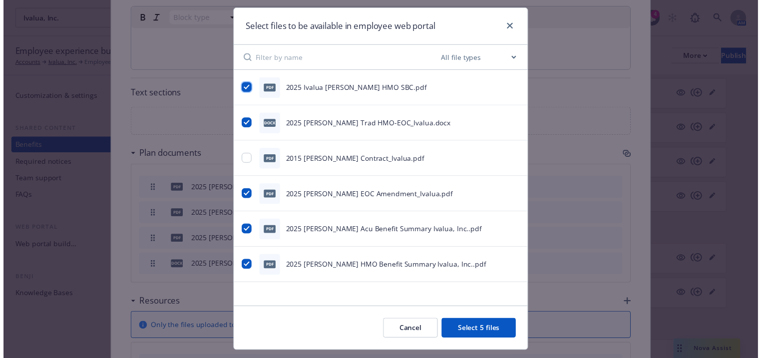
scroll to position [48, 0]
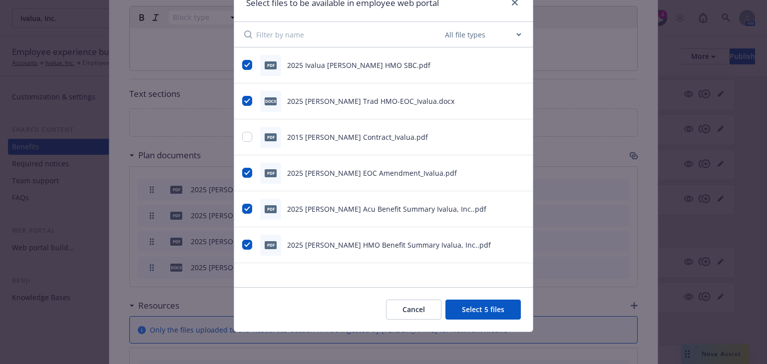
click at [468, 305] on button "Select 5 files" at bounding box center [482, 310] width 75 height 20
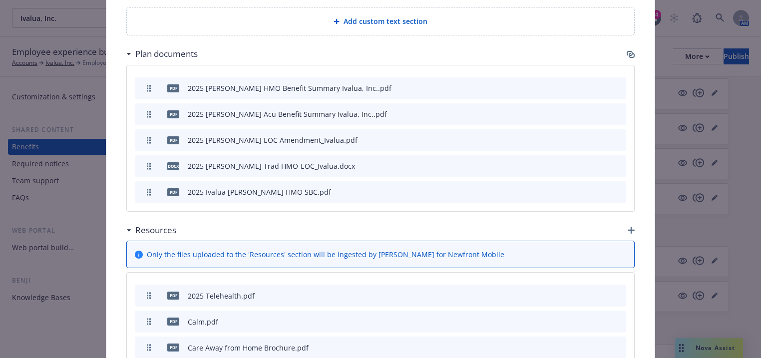
scroll to position [629, 0]
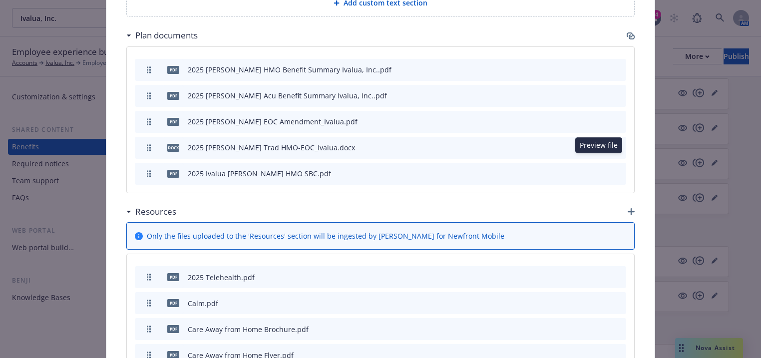
click at [599, 169] on icon "preview file" at bounding box center [600, 172] width 9 height 7
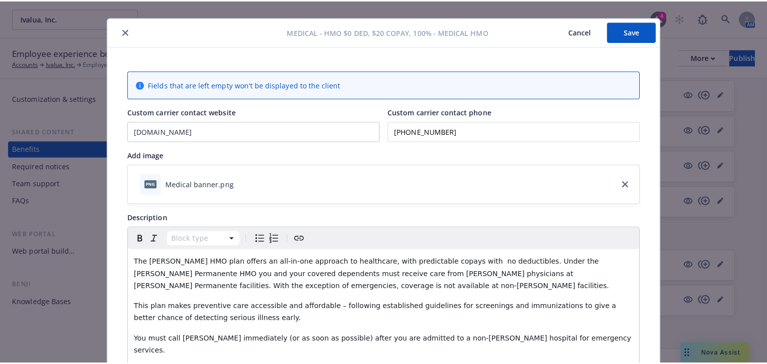
scroll to position [0, 0]
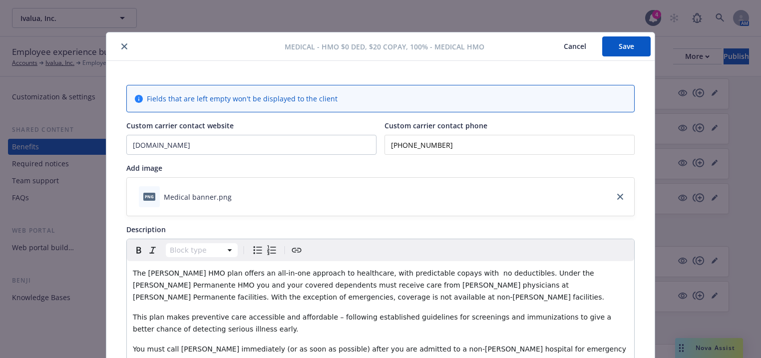
click at [613, 43] on button "Save" at bounding box center [626, 46] width 48 height 20
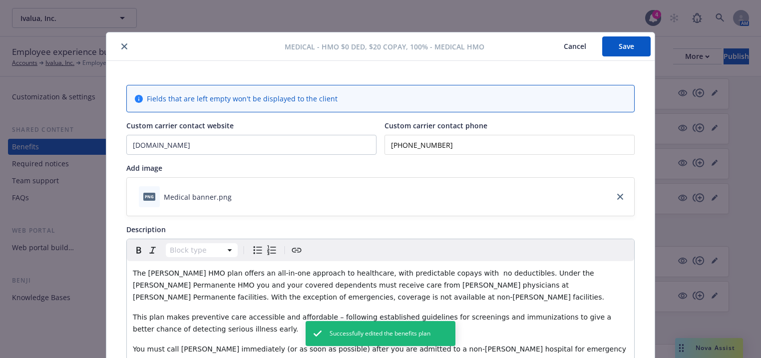
click at [124, 48] on button "close" at bounding box center [124, 46] width 12 height 12
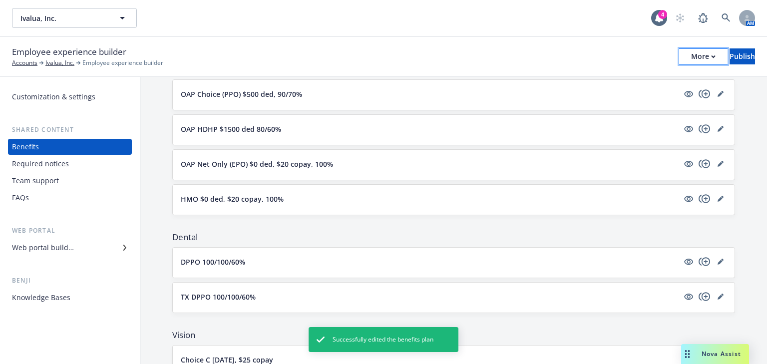
click at [687, 54] on button "More" at bounding box center [703, 56] width 48 height 16
click at [730, 56] on div "Publish" at bounding box center [742, 56] width 25 height 15
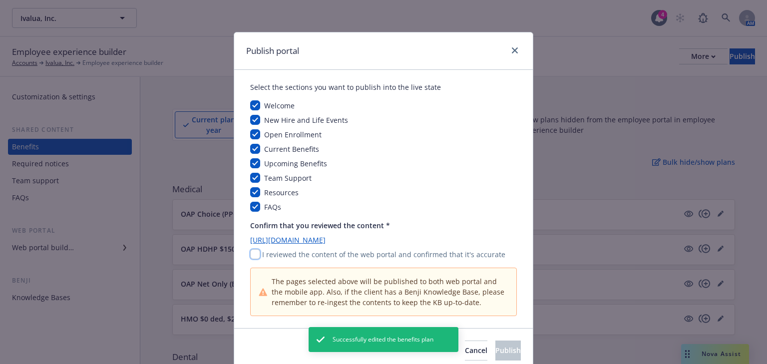
drag, startPoint x: 253, startPoint y: 257, endPoint x: 262, endPoint y: 252, distance: 9.8
click at [253, 256] on input "checkbox" at bounding box center [255, 254] width 10 height 10
checkbox input "true"
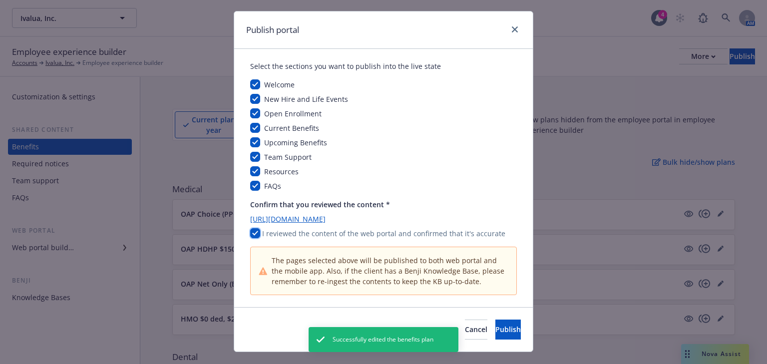
scroll to position [40, 0]
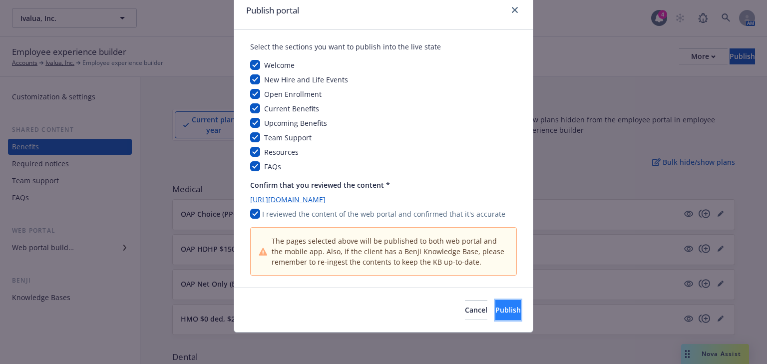
click at [495, 303] on button "Publish" at bounding box center [507, 310] width 25 height 20
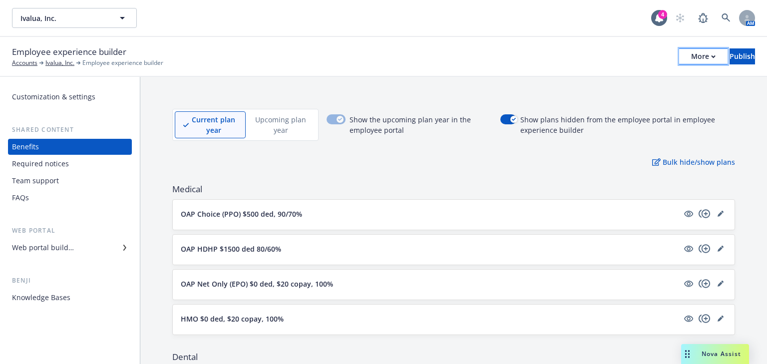
click at [685, 55] on button "More" at bounding box center [703, 56] width 48 height 16
click at [594, 97] on link "Copy portal link" at bounding box center [621, 99] width 148 height 20
